Goal: Information Seeking & Learning: Stay updated

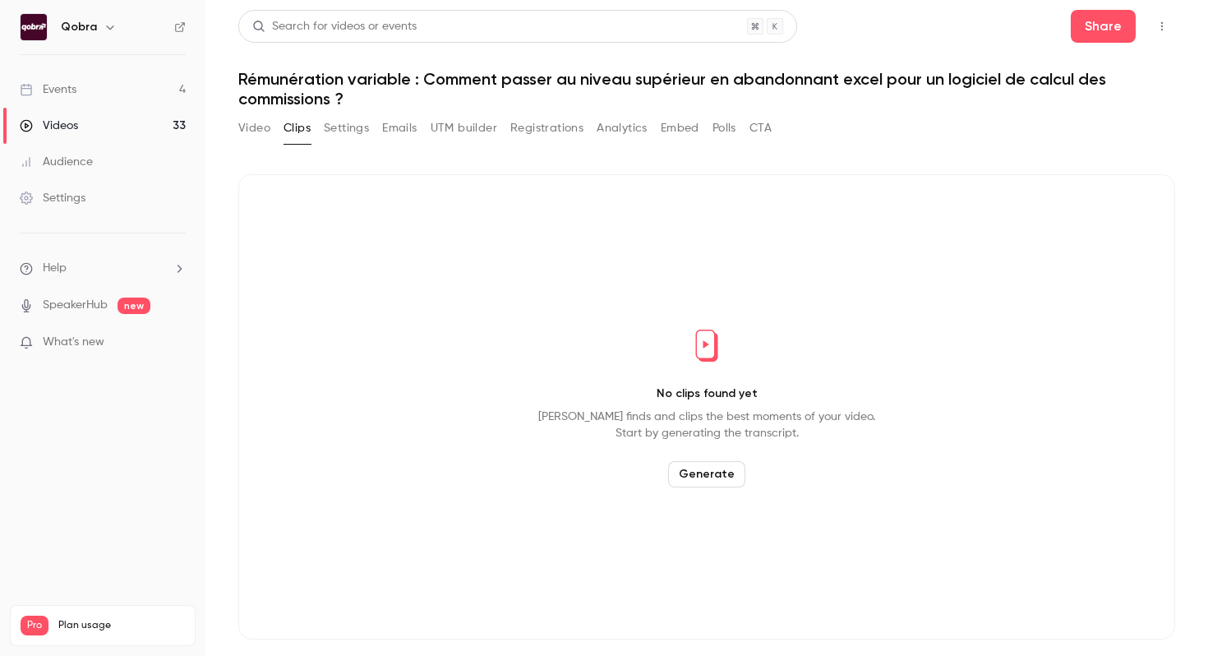
click at [170, 90] on link "Events 4" at bounding box center [103, 90] width 206 height 36
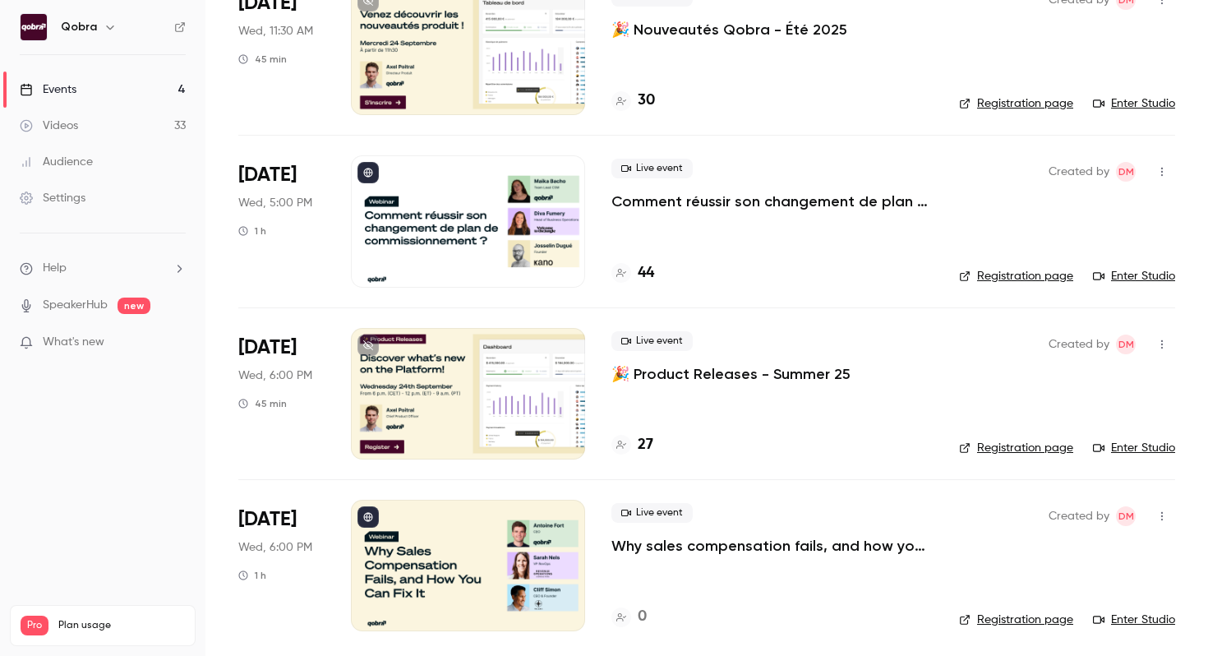
scroll to position [163, 0]
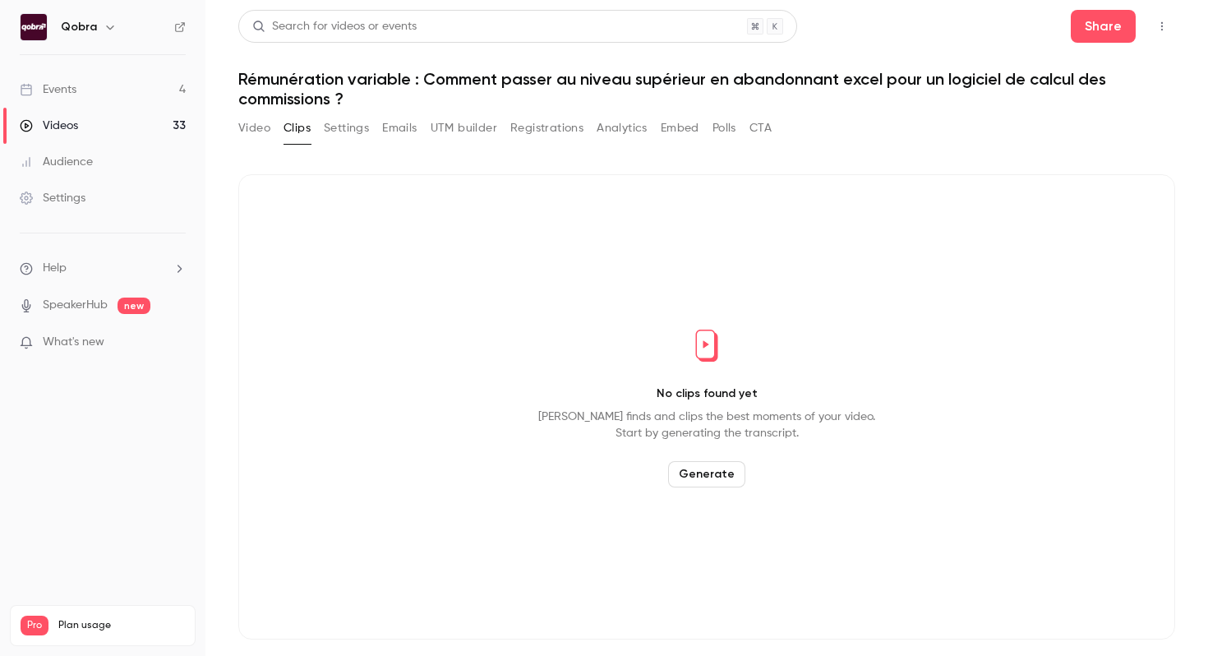
click at [170, 90] on link "Events 4" at bounding box center [103, 90] width 206 height 36
